Goal: Book appointment/travel/reservation: Book appointment/travel/reservation

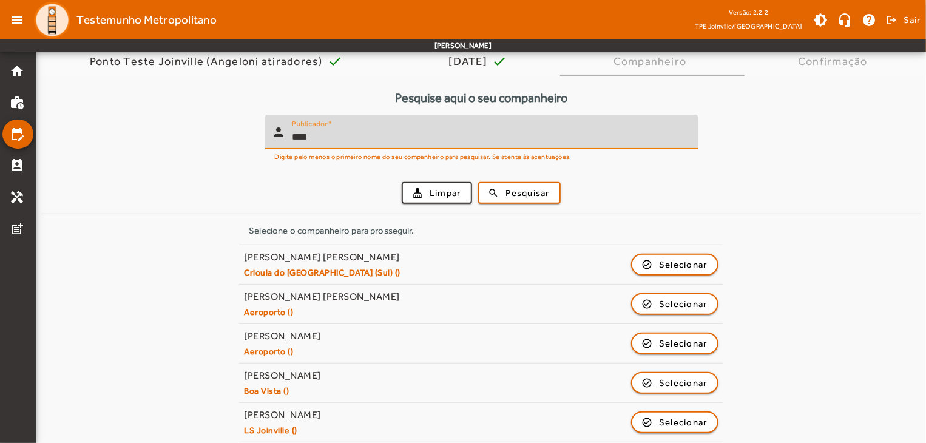
scroll to position [112, 0]
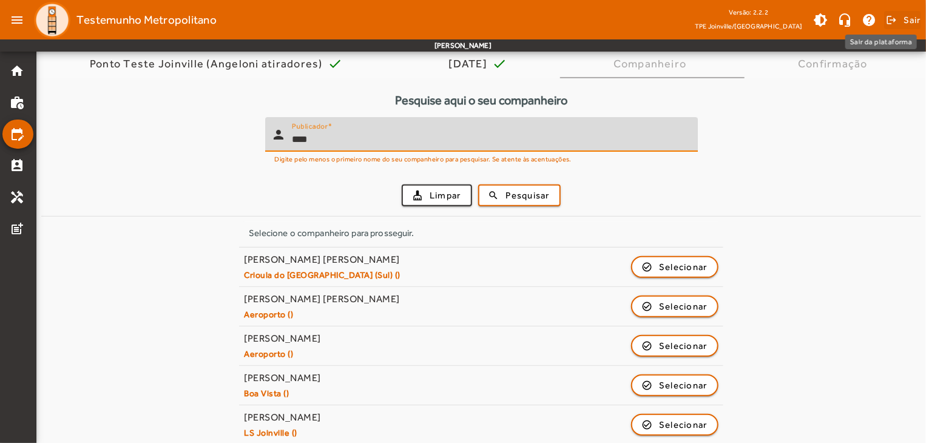
click at [910, 19] on span "Sair" at bounding box center [912, 19] width 18 height 19
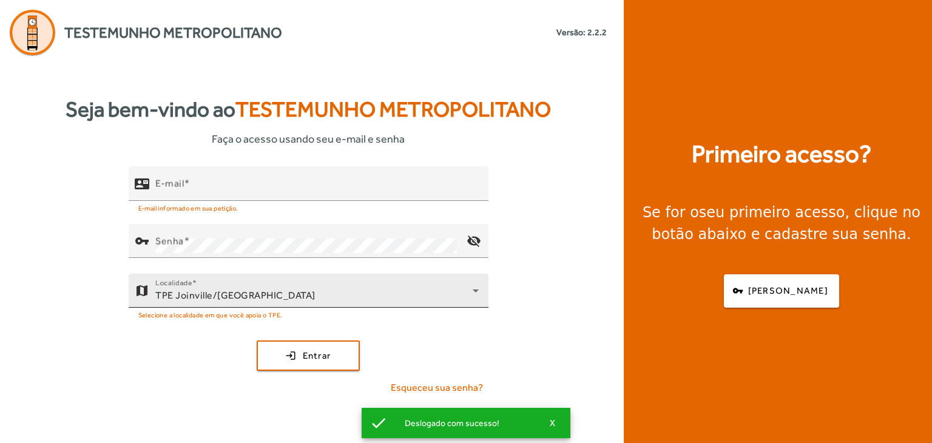
click at [364, 292] on div "TPE Joinville/[GEOGRAPHIC_DATA]" at bounding box center [313, 295] width 317 height 15
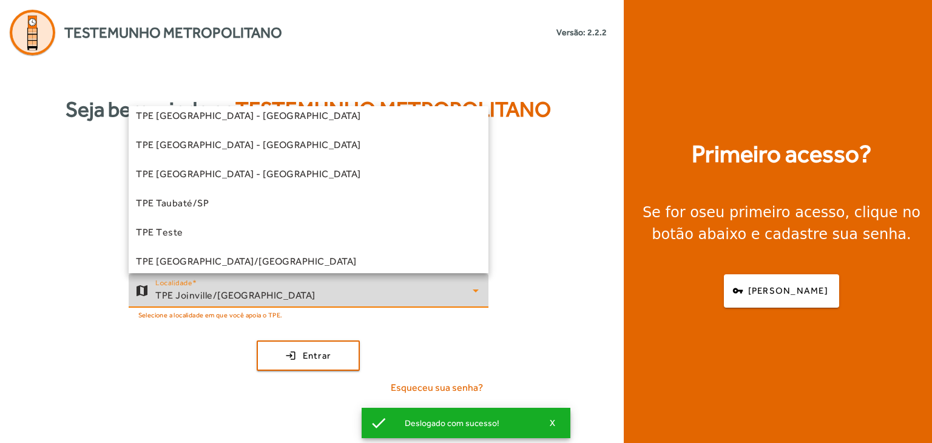
scroll to position [366, 0]
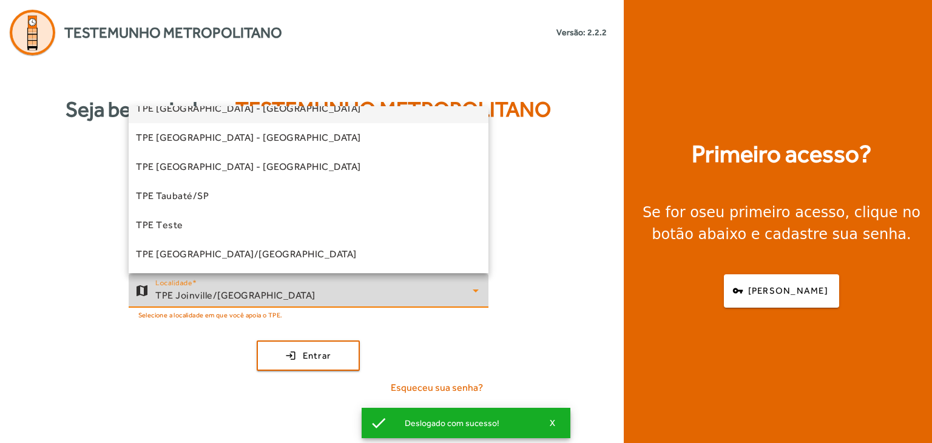
click at [272, 112] on mat-option "TPE [GEOGRAPHIC_DATA] - [GEOGRAPHIC_DATA]" at bounding box center [309, 108] width 360 height 29
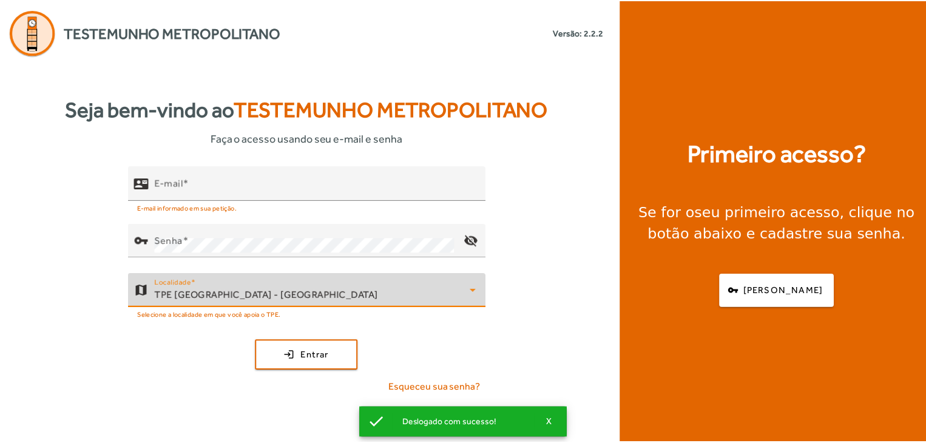
scroll to position [354, 0]
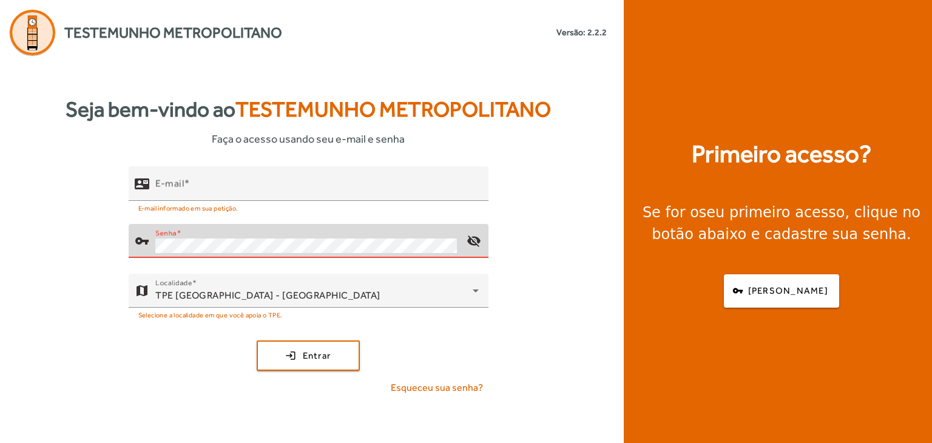
type input "**********"
click at [257, 340] on button "login Entrar" at bounding box center [308, 355] width 103 height 30
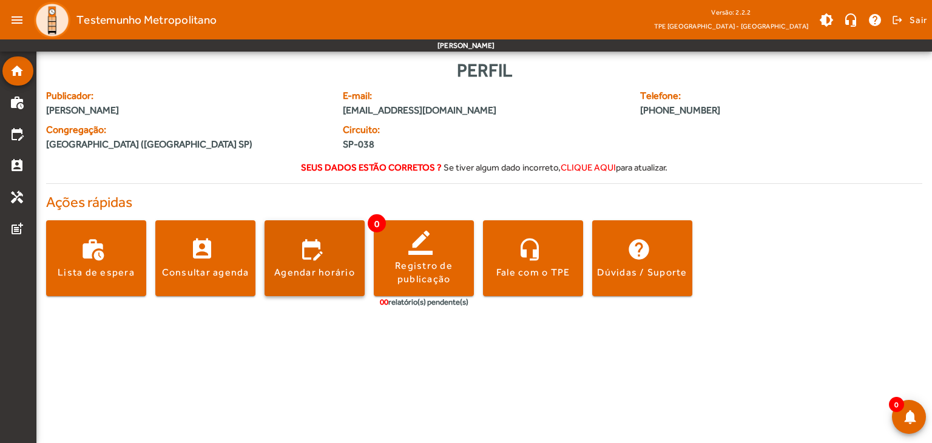
click at [311, 267] on div "Agendar horário" at bounding box center [314, 272] width 81 height 13
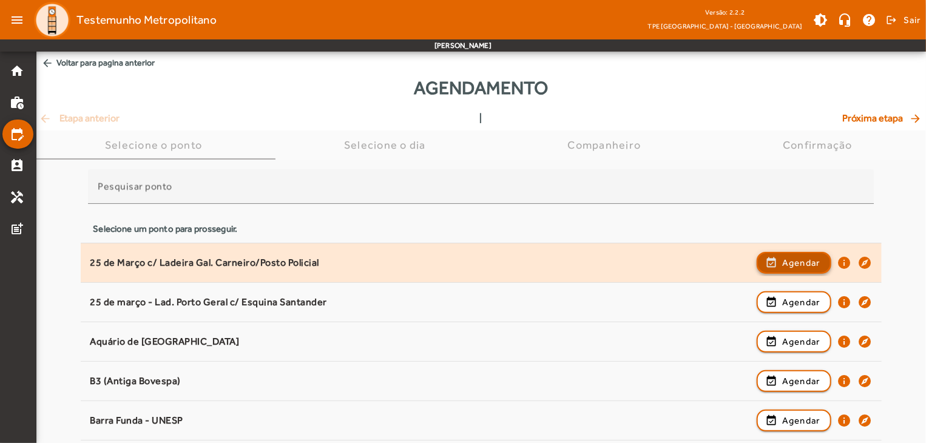
click at [806, 261] on span "Agendar" at bounding box center [801, 262] width 38 height 15
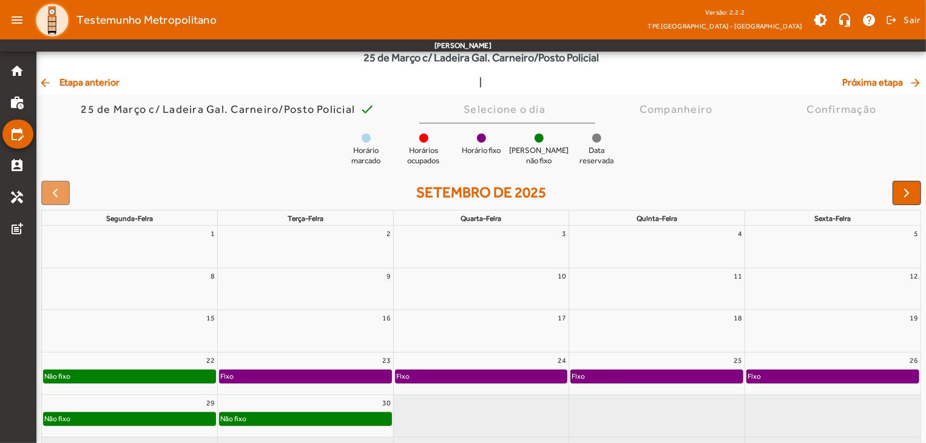
scroll to position [95, 0]
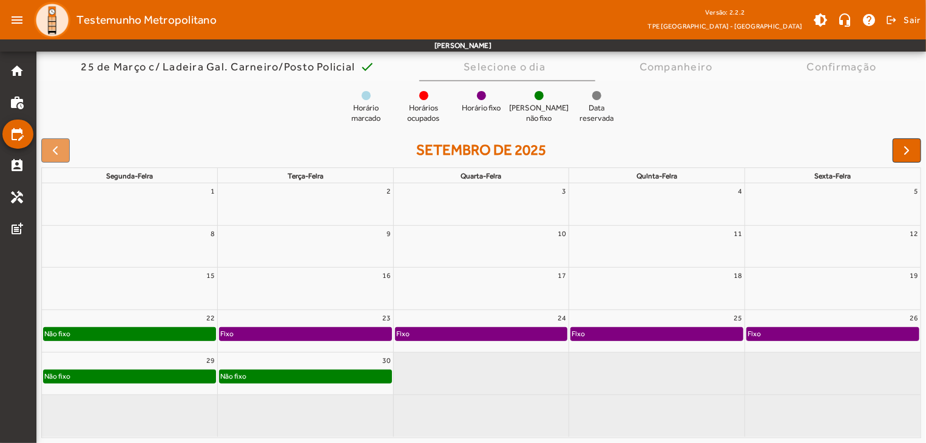
click at [329, 375] on div "Não fixo" at bounding box center [306, 376] width 172 height 12
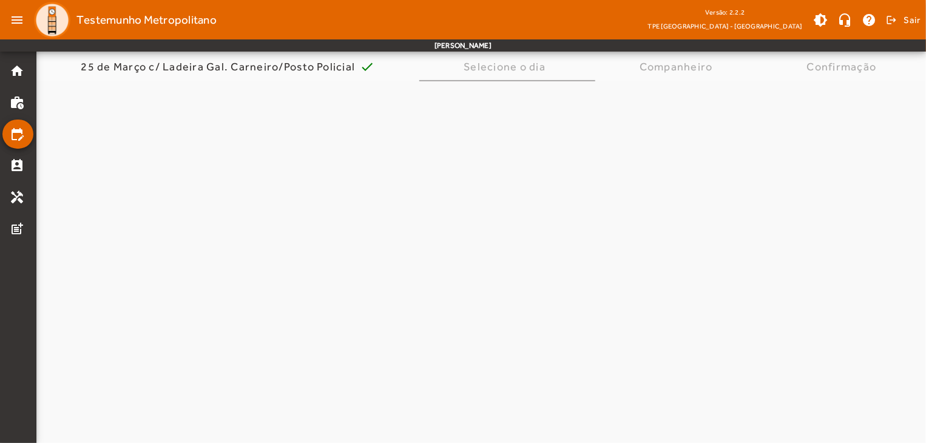
scroll to position [0, 0]
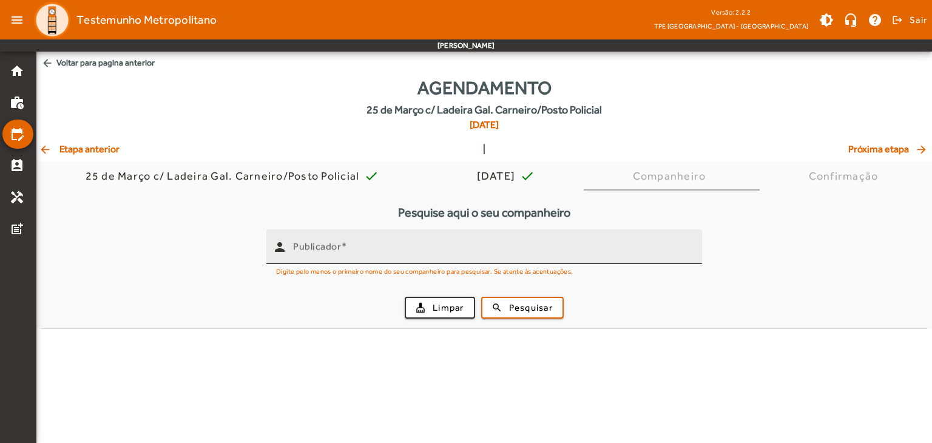
click at [338, 245] on mat-label "Publicador" at bounding box center [317, 247] width 48 height 12
click at [338, 245] on input "Publicador" at bounding box center [492, 252] width 399 height 15
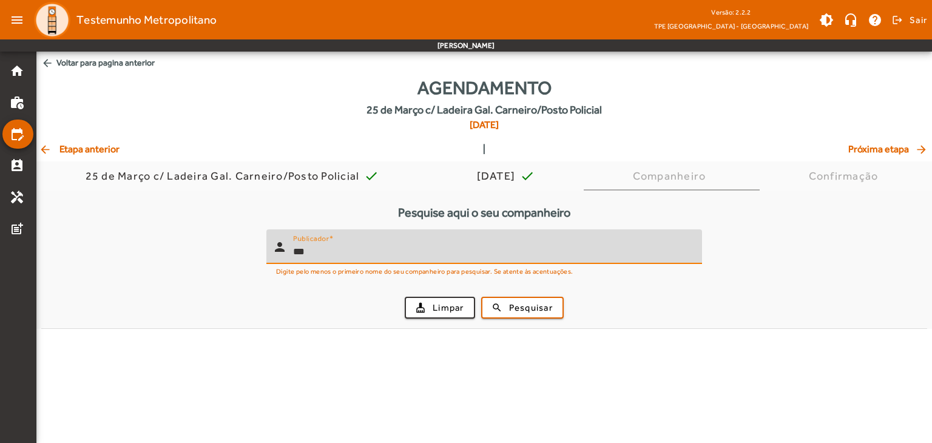
type input "***"
click at [481, 297] on button "search Pesquisar" at bounding box center [522, 308] width 83 height 22
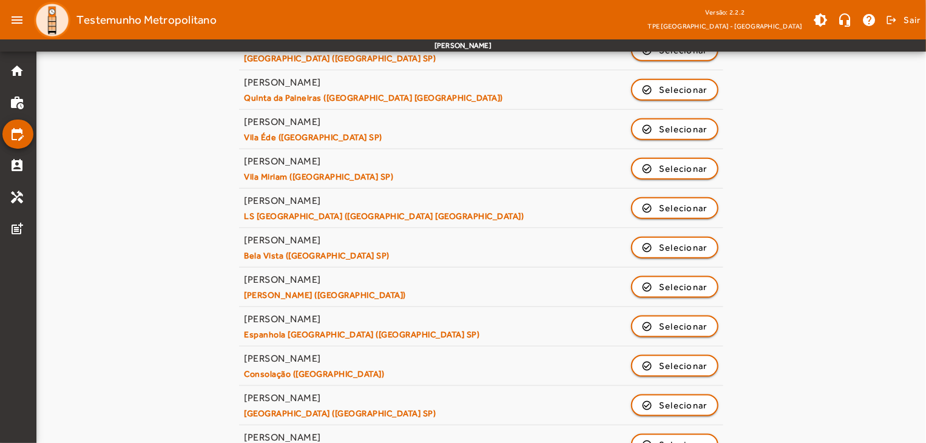
scroll to position [607, 0]
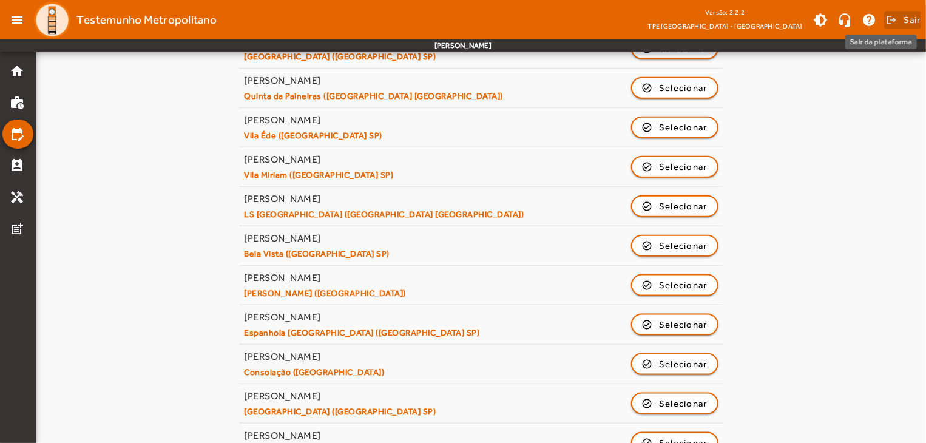
click at [910, 22] on span "Sair" at bounding box center [912, 19] width 18 height 19
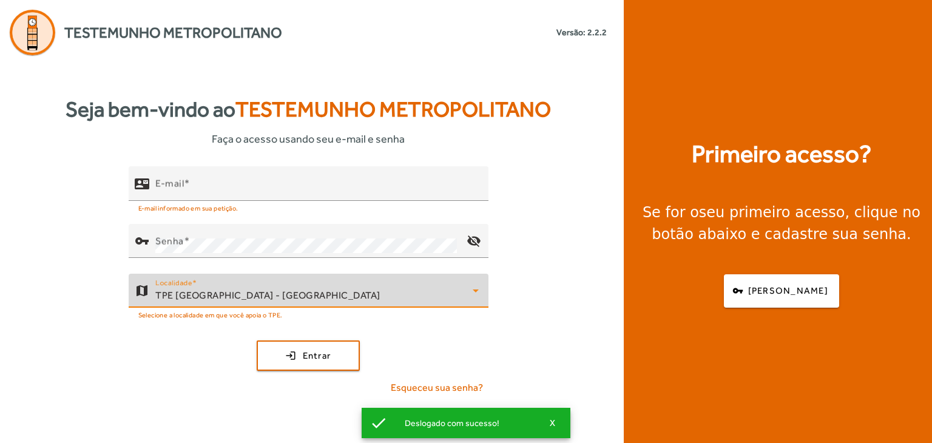
click at [259, 288] on div "TPE [GEOGRAPHIC_DATA] - [GEOGRAPHIC_DATA]" at bounding box center [313, 295] width 317 height 15
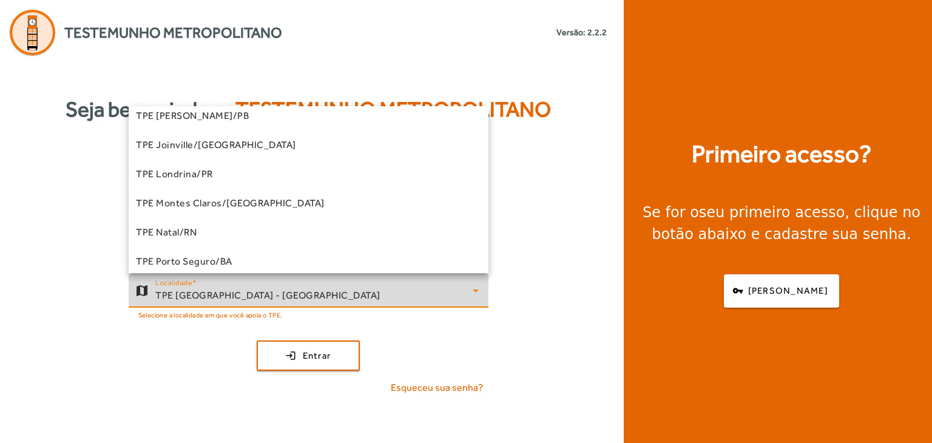
scroll to position [124, 0]
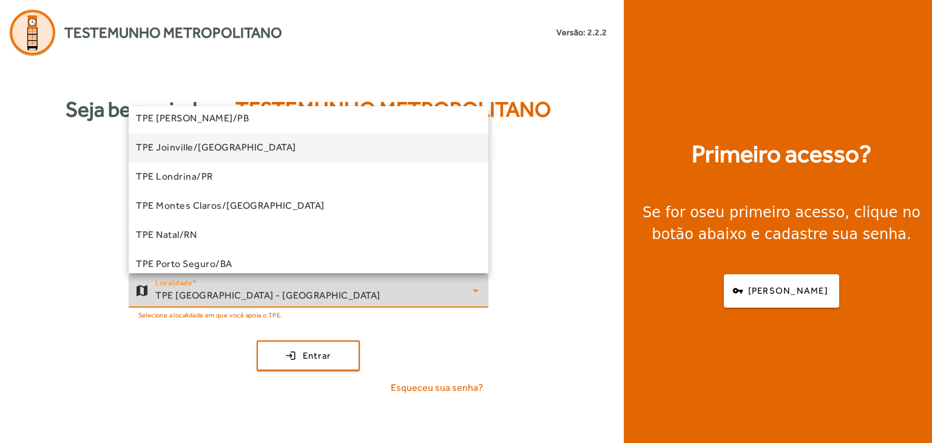
click at [260, 143] on mat-option "TPE Joinville/[GEOGRAPHIC_DATA]" at bounding box center [309, 147] width 360 height 29
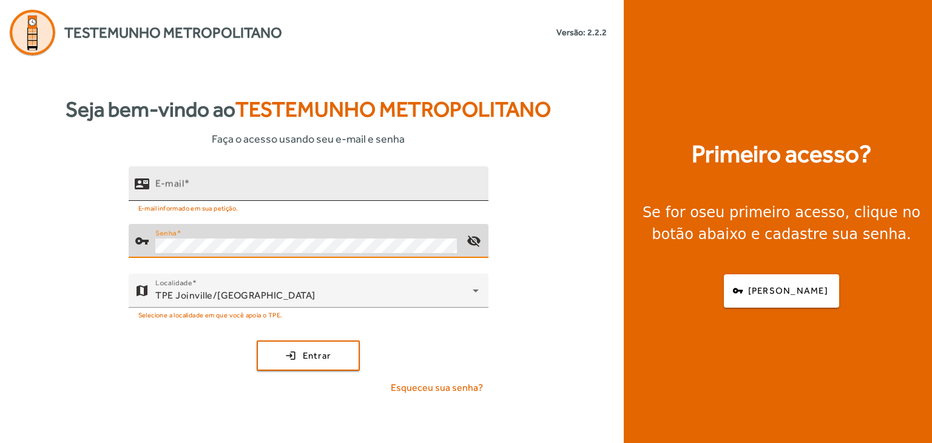
click at [285, 187] on input "E-mail" at bounding box center [316, 188] width 323 height 15
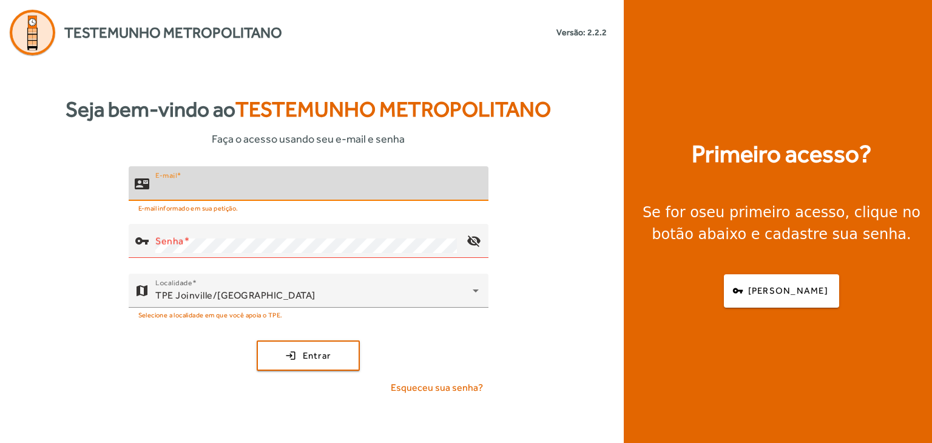
click at [285, 187] on input "E-mail" at bounding box center [316, 188] width 323 height 15
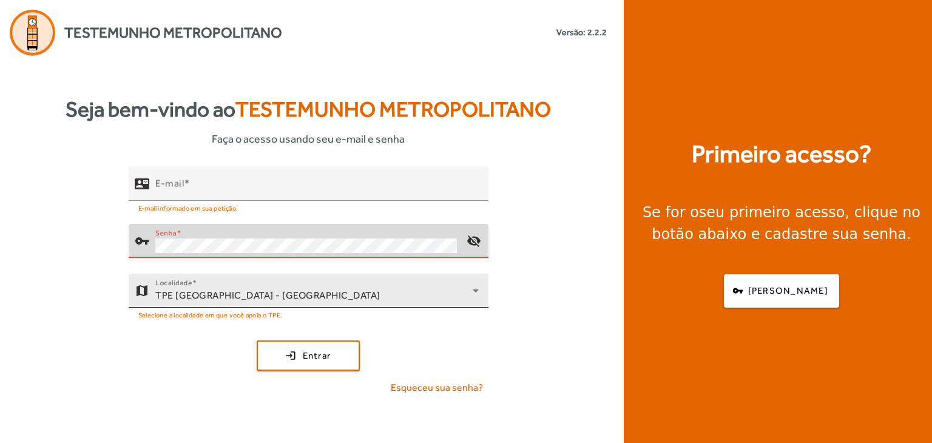
click at [237, 292] on span "TPE [GEOGRAPHIC_DATA] - [GEOGRAPHIC_DATA]" at bounding box center [267, 295] width 225 height 12
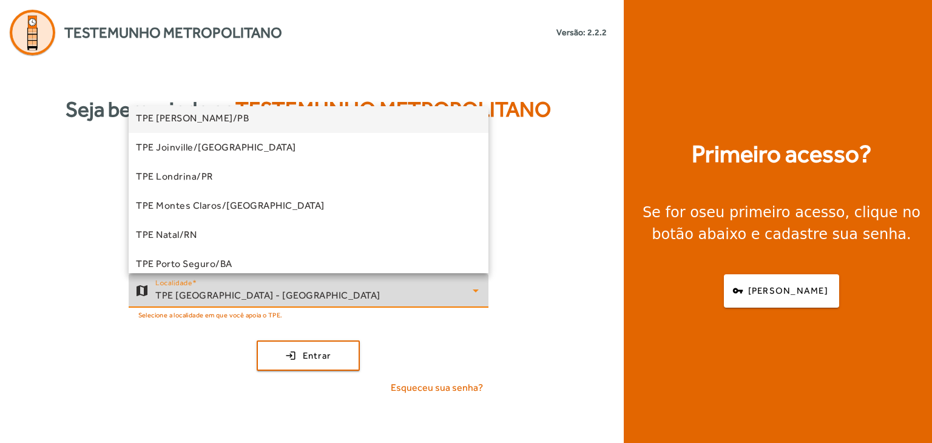
scroll to position [63, 0]
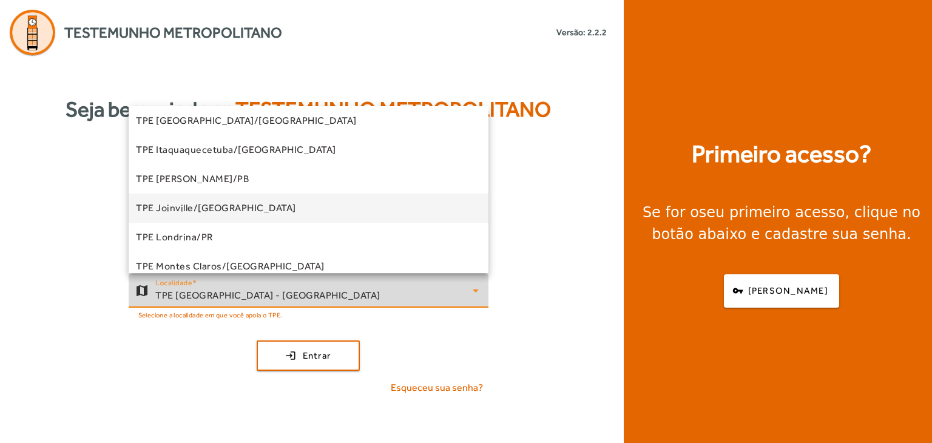
click at [227, 207] on mat-option "TPE Joinville/[GEOGRAPHIC_DATA]" at bounding box center [309, 208] width 360 height 29
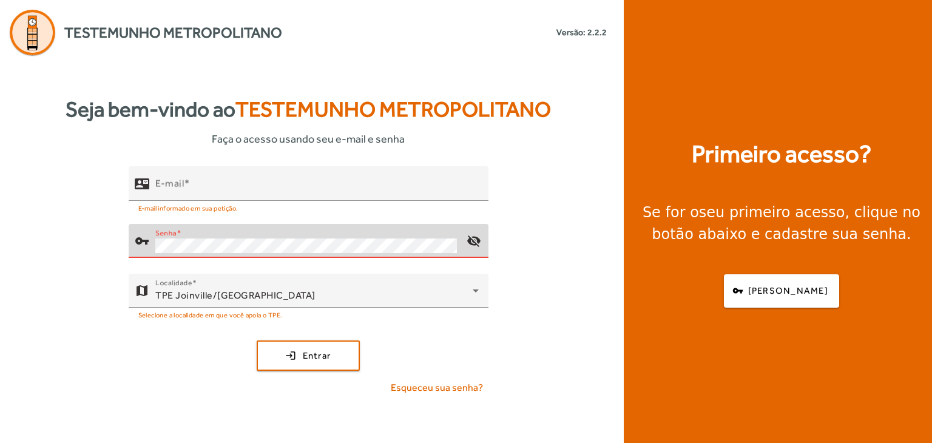
type input "**********"
